Goal: Information Seeking & Learning: Learn about a topic

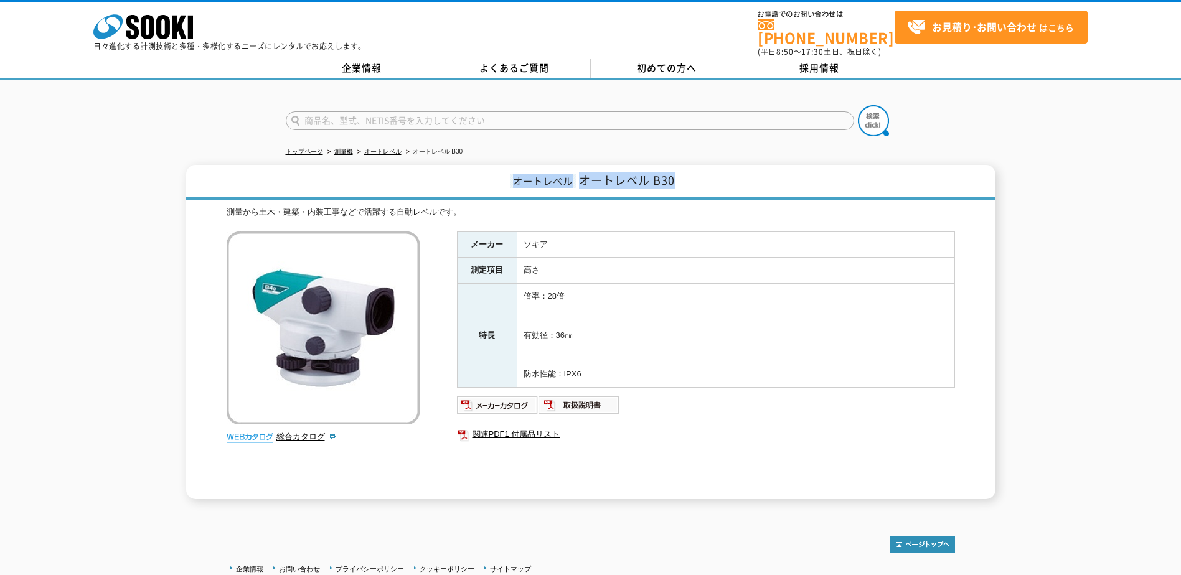
drag, startPoint x: 514, startPoint y: 171, endPoint x: 689, endPoint y: 172, distance: 175.0
click at [689, 172] on h1 "オートレベル オートレベル B30" at bounding box center [590, 182] width 809 height 35
copy h1 "オートレベル オートレベル B30"
drag, startPoint x: 409, startPoint y: 159, endPoint x: 404, endPoint y: 182, distance: 23.6
